Goal: Task Accomplishment & Management: Complete application form

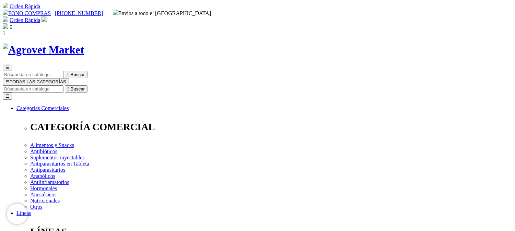
click at [63, 85] on input "Buscar" at bounding box center [33, 88] width 61 height 7
type input "triverfen"
click at [200, 85] on button " Buscar" at bounding box center [211, 88] width 23 height 7
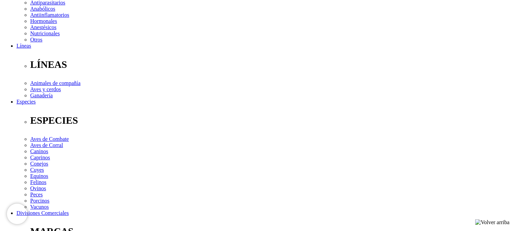
scroll to position [183, 0]
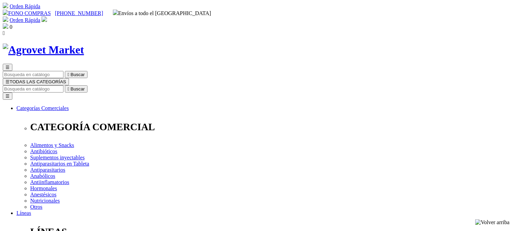
type input "[EMAIL_ADDRESS][DOMAIN_NAME]"
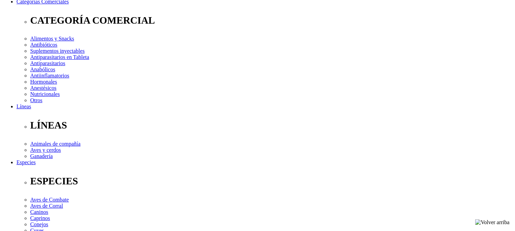
scroll to position [122, 0]
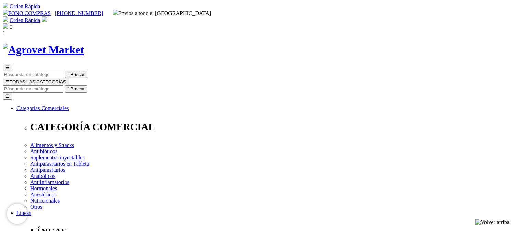
radio input "true"
type input "[PERSON_NAME]"
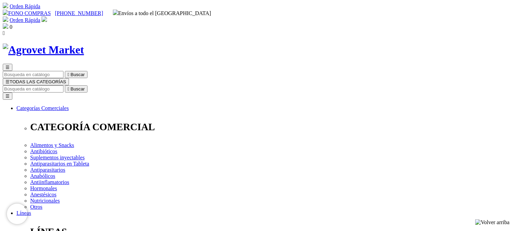
type input "[PERSON_NAME]"
select select "DNI"
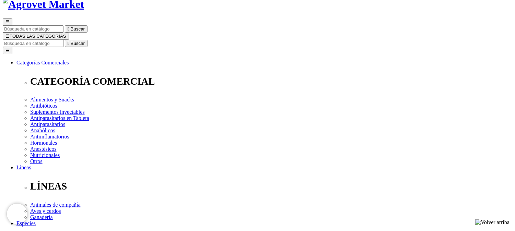
scroll to position [61, 0]
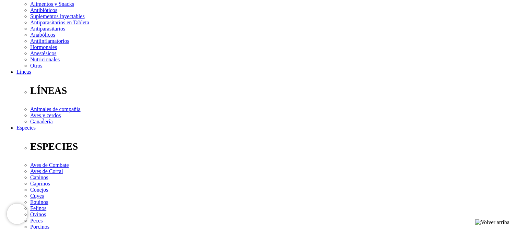
scroll to position [152, 0]
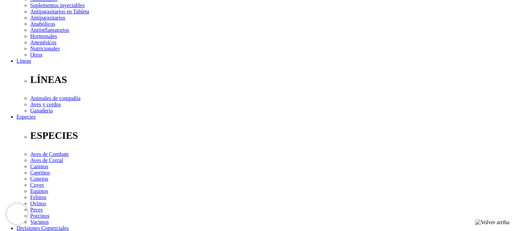
type input "10050719"
select select "Otra_actividad"
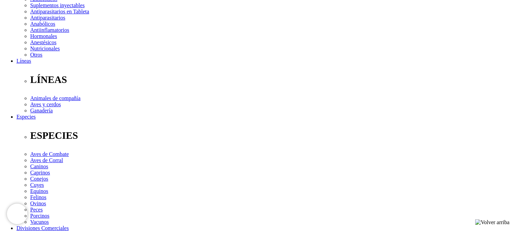
type input "s"
type input "[EMAIL_ADDRESS][DOMAIN_NAME]"
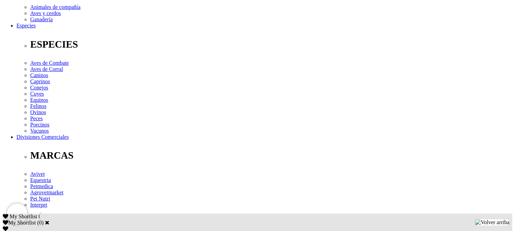
scroll to position [244, 0]
type input "18071974"
checkbox input "true"
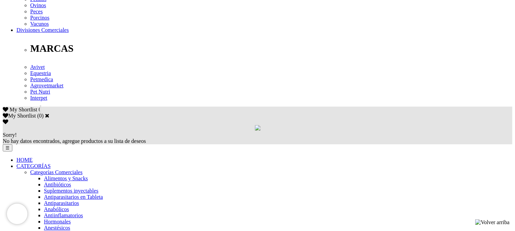
scroll to position [366, 0]
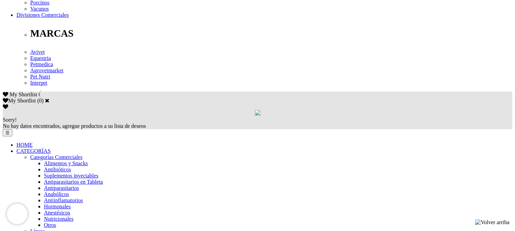
checkbox input "true"
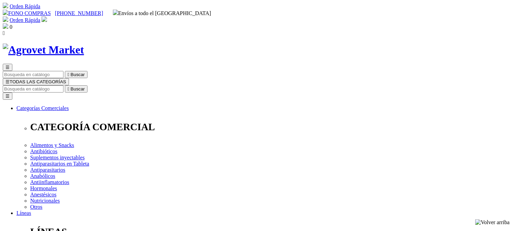
select select "DNI"
select select "Otra_actividad"
click at [47, 16] on img at bounding box center [44, 18] width 5 height 5
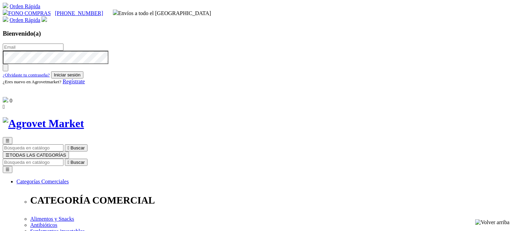
click at [63, 47] on input "text" at bounding box center [33, 47] width 61 height 7
type input "[EMAIL_ADDRESS][DOMAIN_NAME]"
click at [83, 79] on button "Iniciar sesión" at bounding box center [67, 74] width 32 height 7
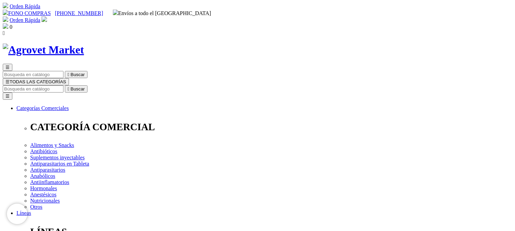
click at [47, 16] on img at bounding box center [44, 18] width 5 height 5
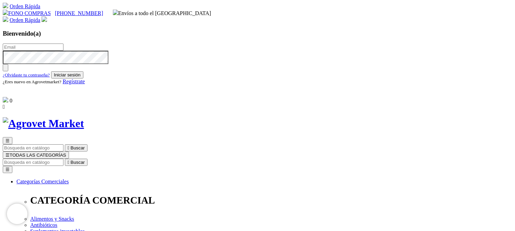
click at [83, 79] on button "Iniciar sesión" at bounding box center [67, 74] width 32 height 7
click at [63, 44] on input "text" at bounding box center [33, 47] width 61 height 7
type input "[EMAIL_ADDRESS][DOMAIN_NAME]"
click at [5, 69] on img "button" at bounding box center [5, 69] width 0 height 0
click at [83, 79] on button "Iniciar sesión" at bounding box center [67, 74] width 32 height 7
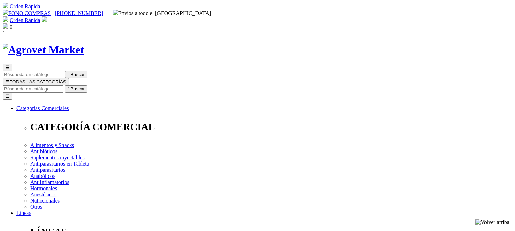
type input "[EMAIL_ADDRESS][DOMAIN_NAME]"
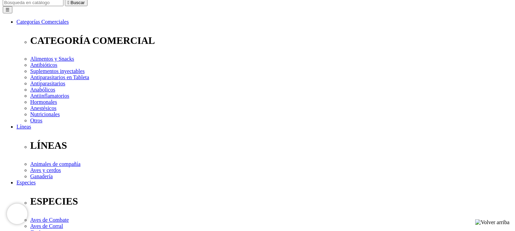
scroll to position [91, 0]
